Goal: Find specific page/section: Find specific page/section

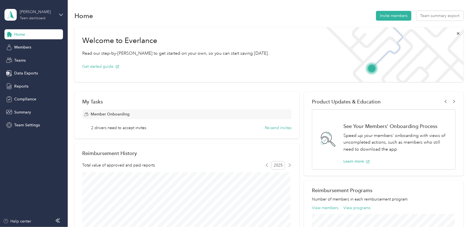
click at [32, 20] on div "Team dashboard" at bounding box center [33, 18] width 26 height 3
click at [31, 57] on div "Personal dashboard" at bounding box center [26, 55] width 35 height 6
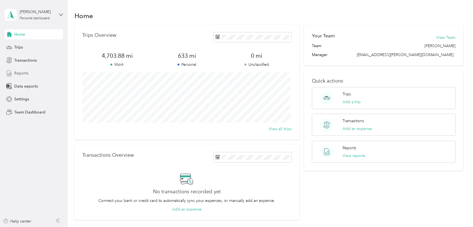
click at [12, 69] on div "Reports" at bounding box center [33, 73] width 59 height 10
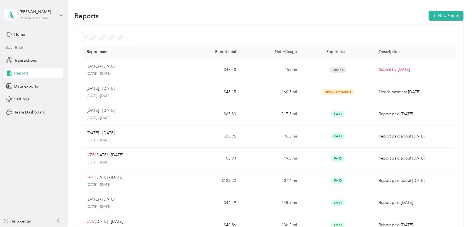
click at [376, 27] on div "Report name Report total Net Mileage Report status Description [DATE] - [DATE] …" at bounding box center [268, 165] width 389 height 280
